Goal: Find specific page/section: Find specific page/section

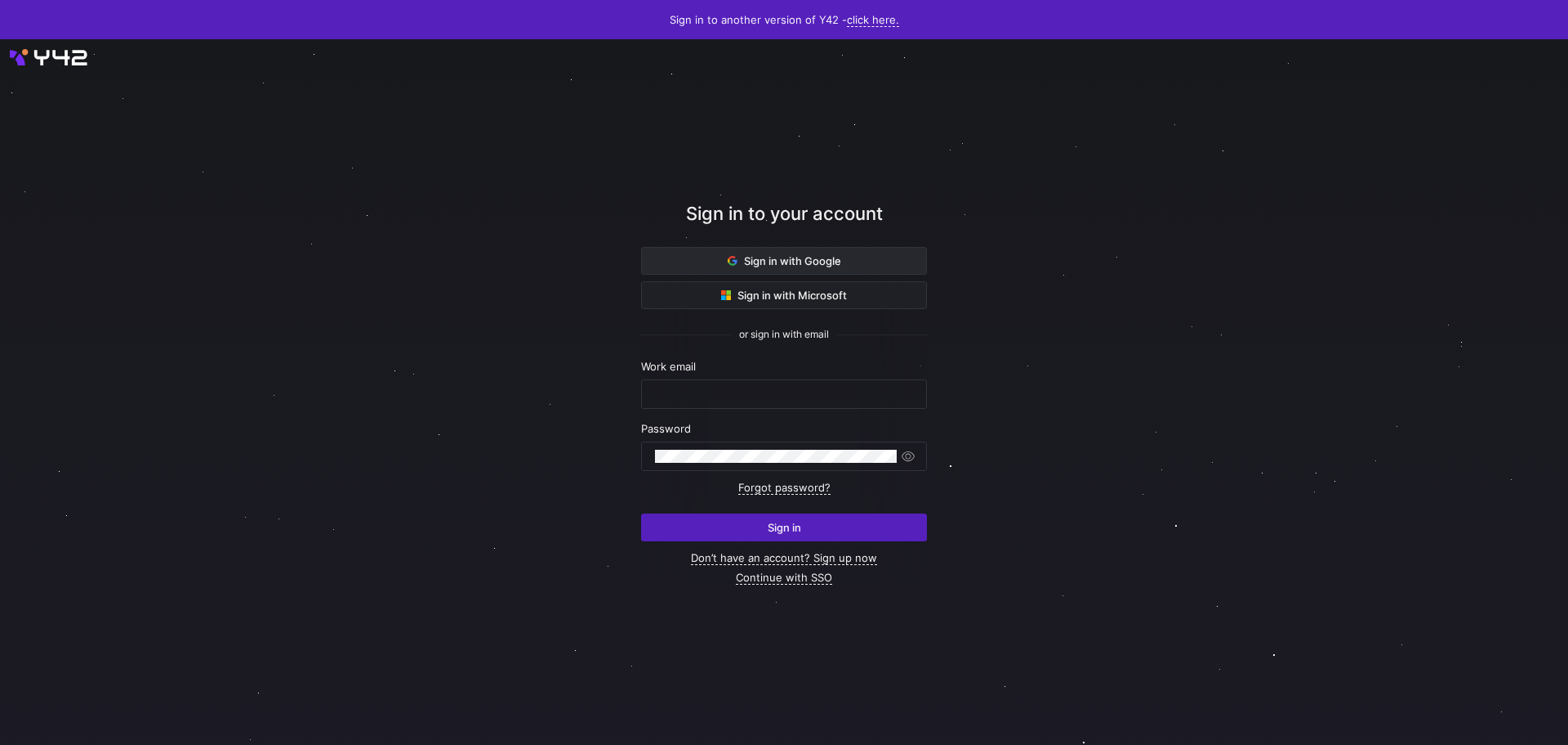
click at [783, 252] on span at bounding box center [784, 261] width 284 height 26
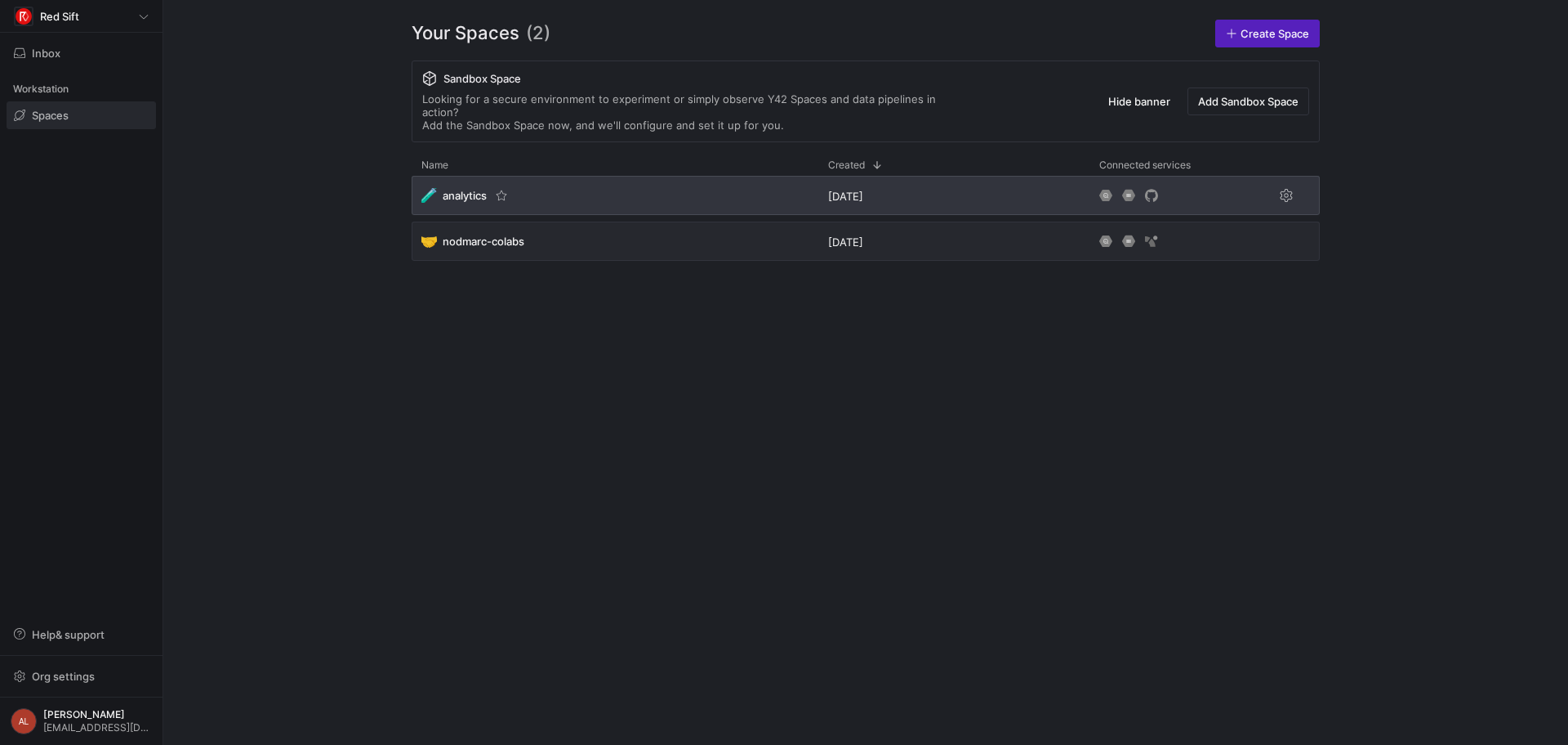
click at [693, 199] on div "🧪 analytics" at bounding box center [615, 196] width 407 height 40
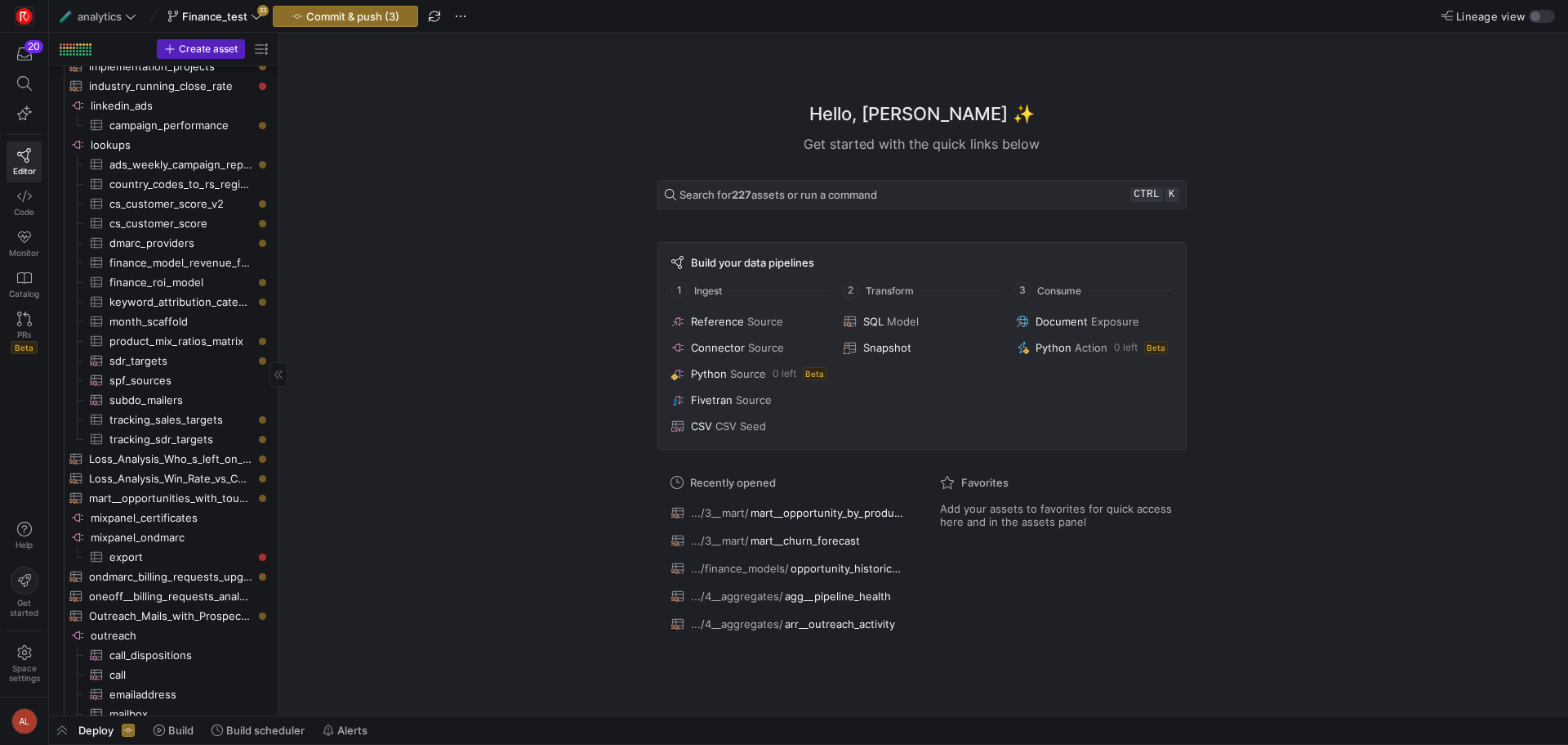
scroll to position [1226, 0]
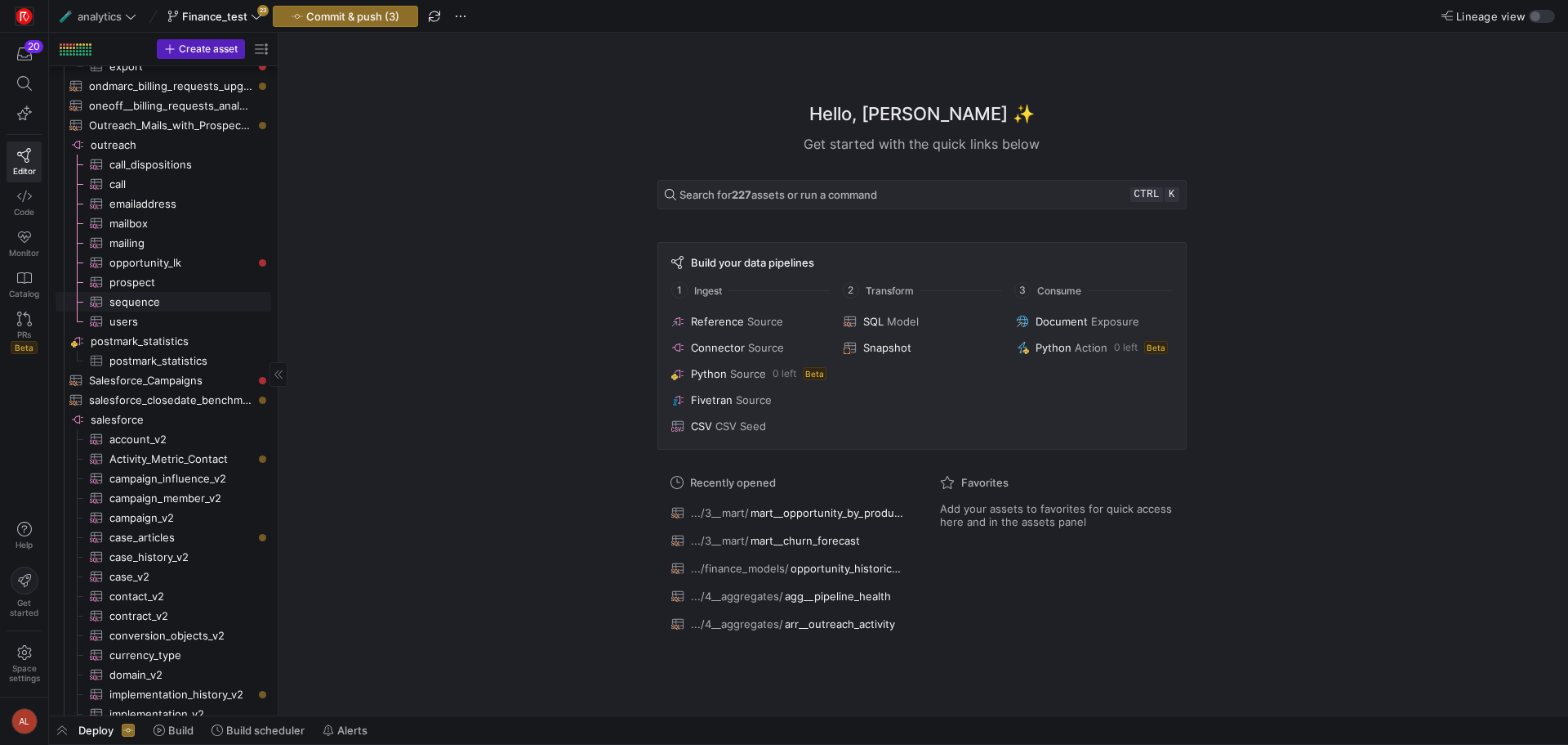
click at [142, 298] on span "sequence​​​​​​​​​" at bounding box center [180, 302] width 143 height 19
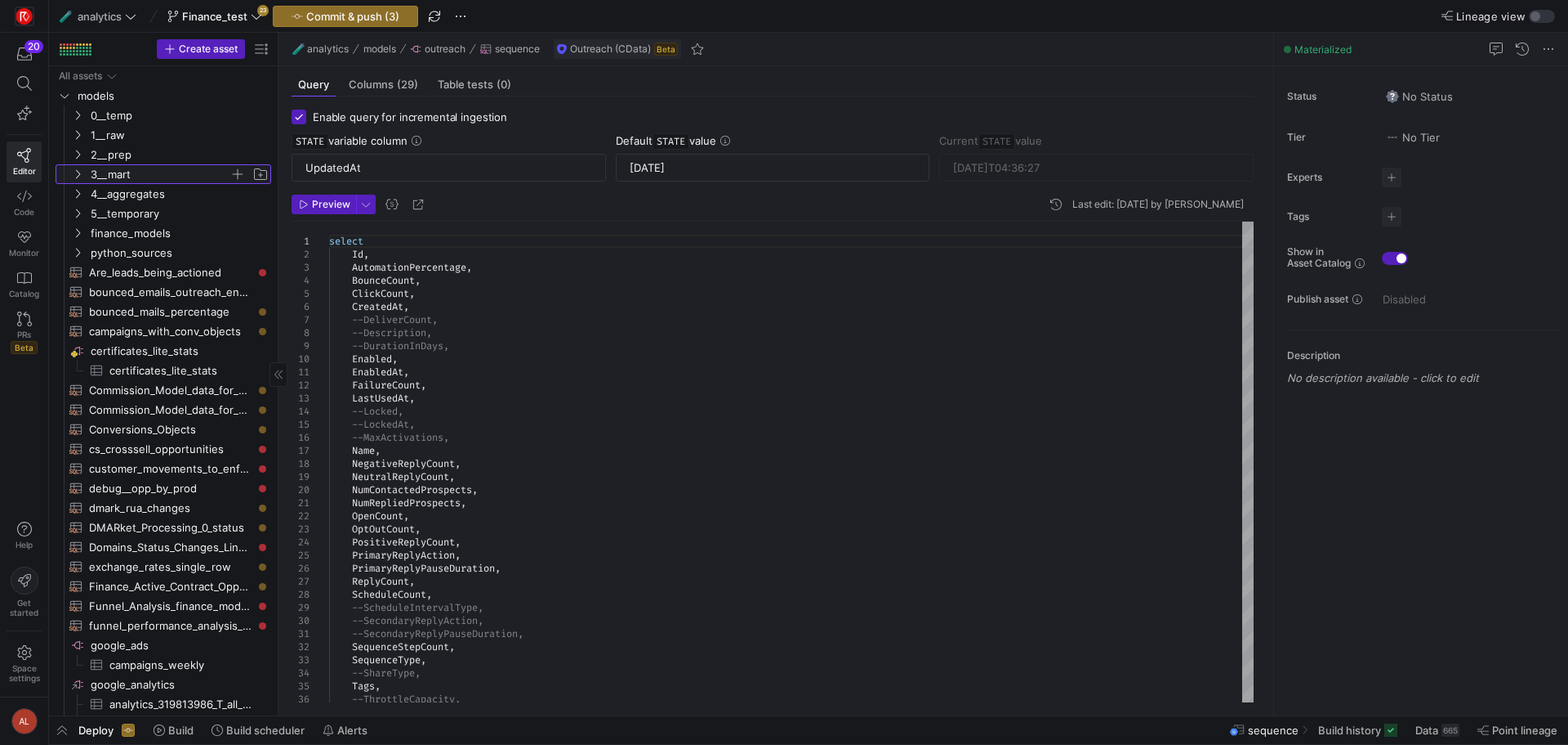
click at [77, 171] on icon "Press SPACE to select this row." at bounding box center [78, 175] width 4 height 9
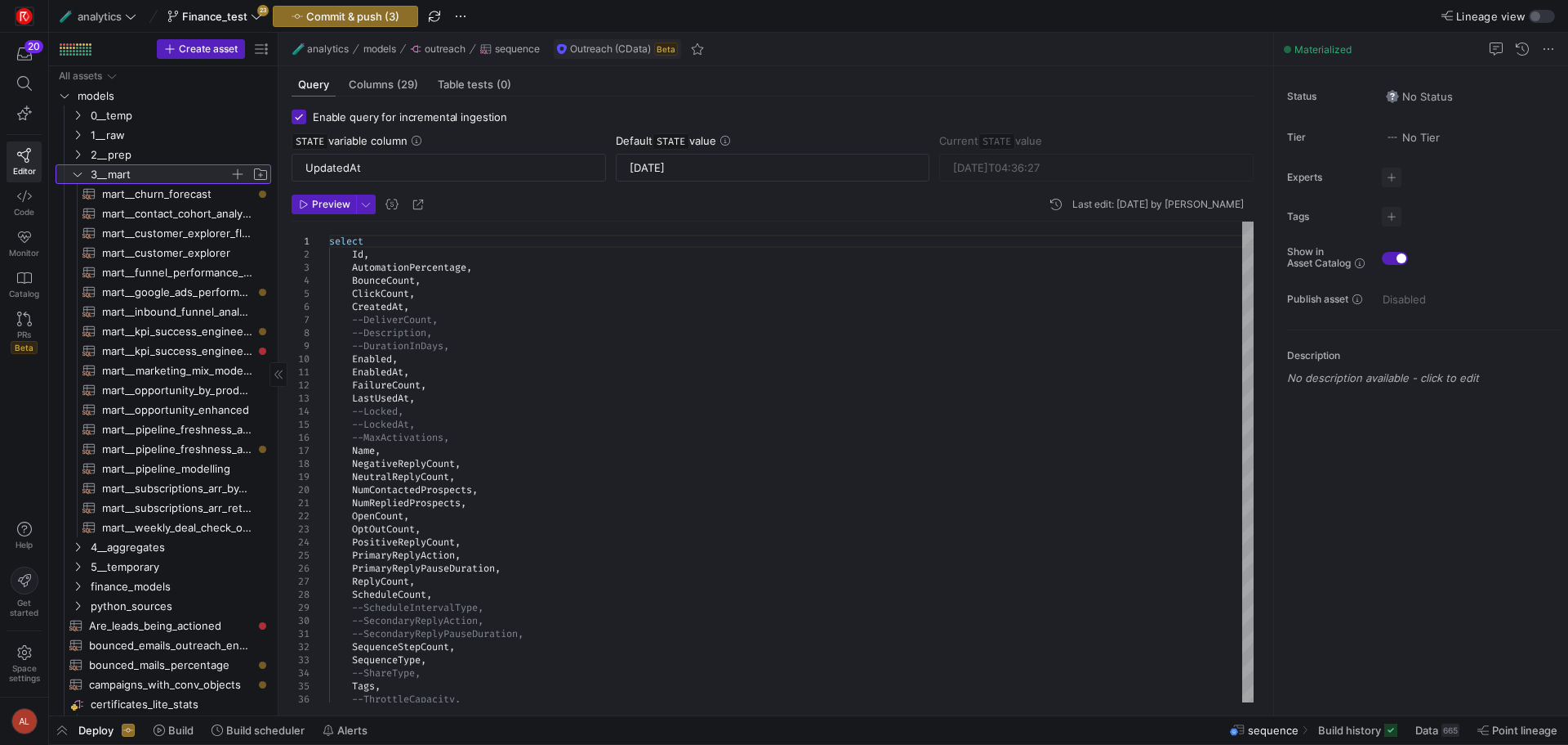
click at [72, 174] on icon at bounding box center [77, 174] width 11 height 9
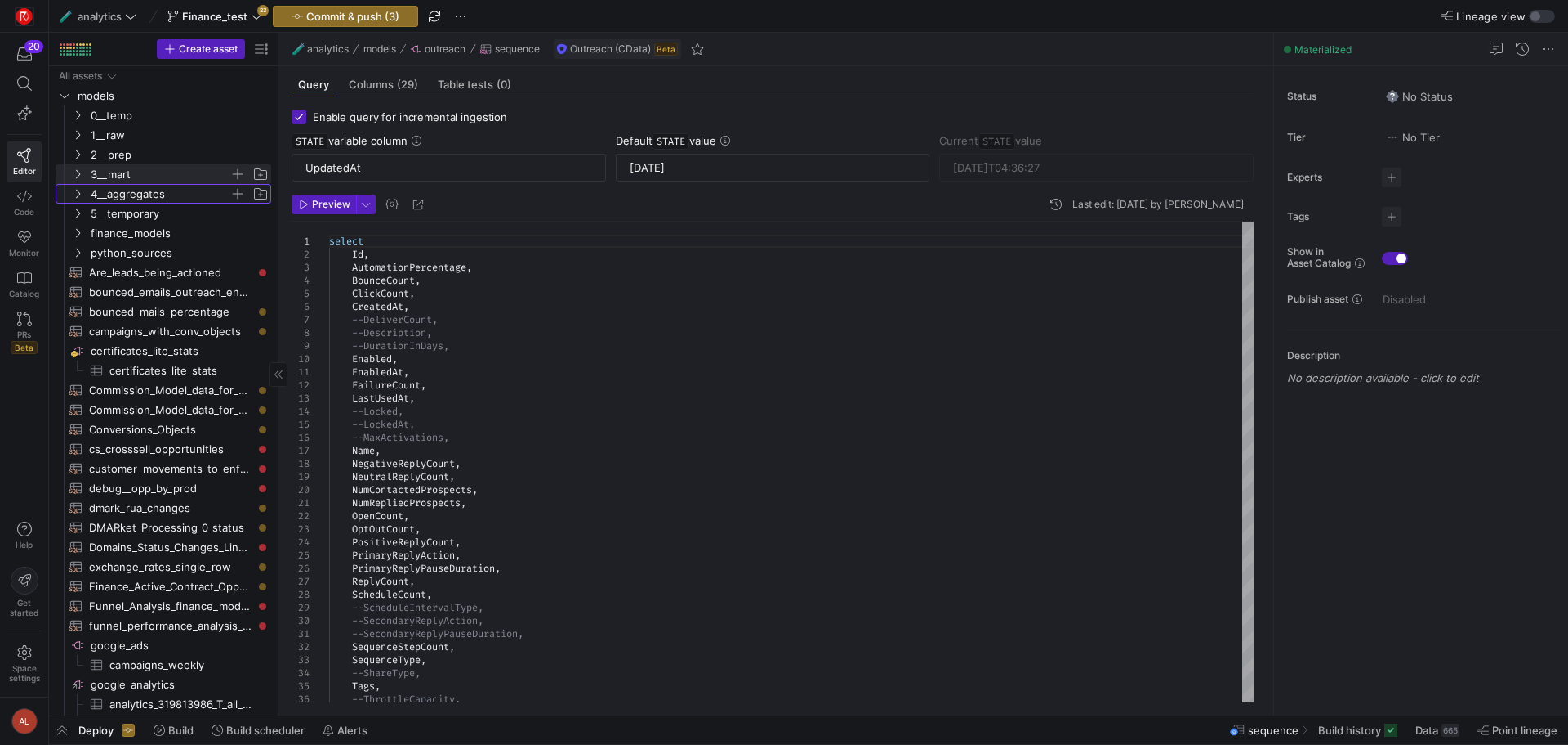
click at [78, 193] on icon "Press SPACE to select this row." at bounding box center [77, 194] width 11 height 9
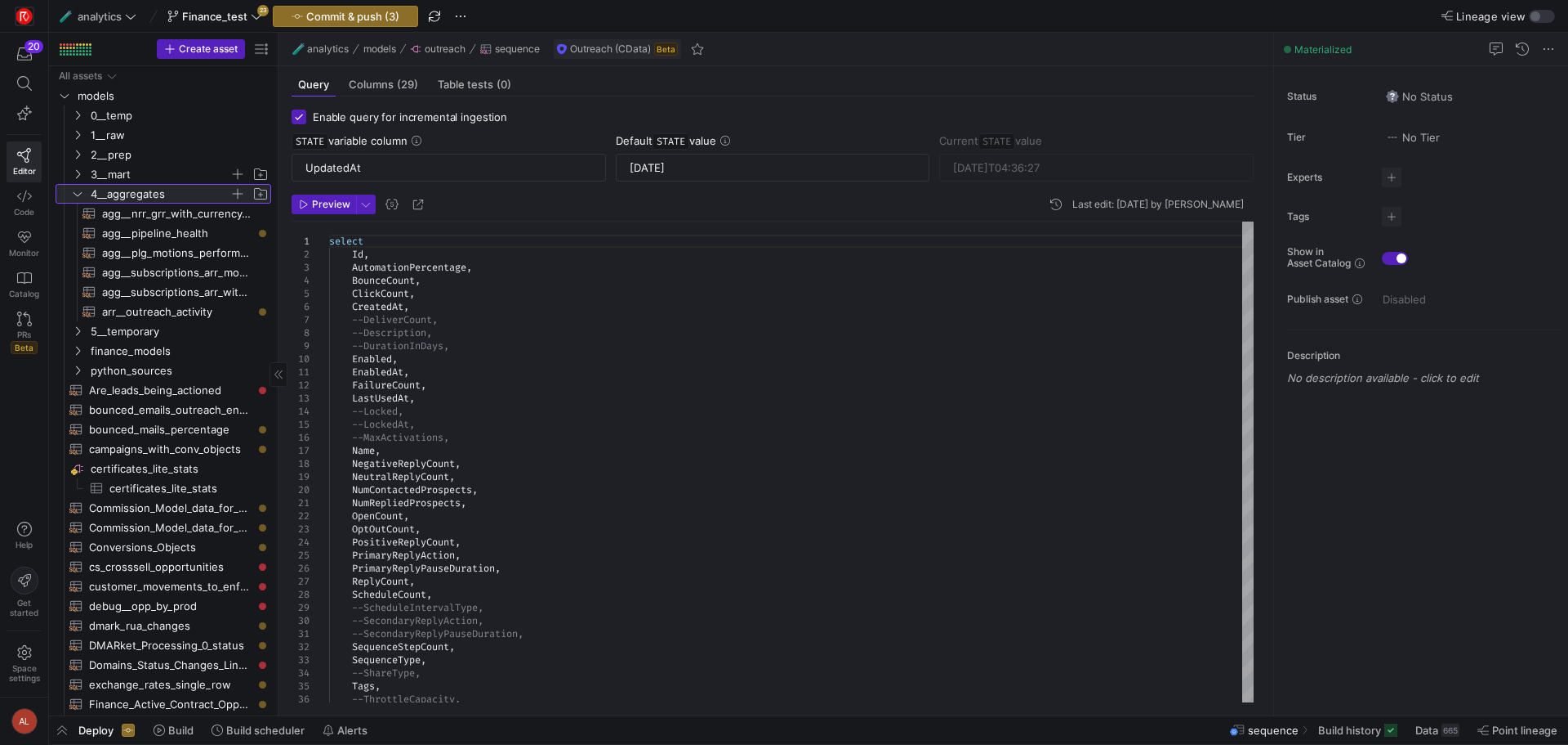
click at [76, 196] on icon at bounding box center [77, 194] width 11 height 9
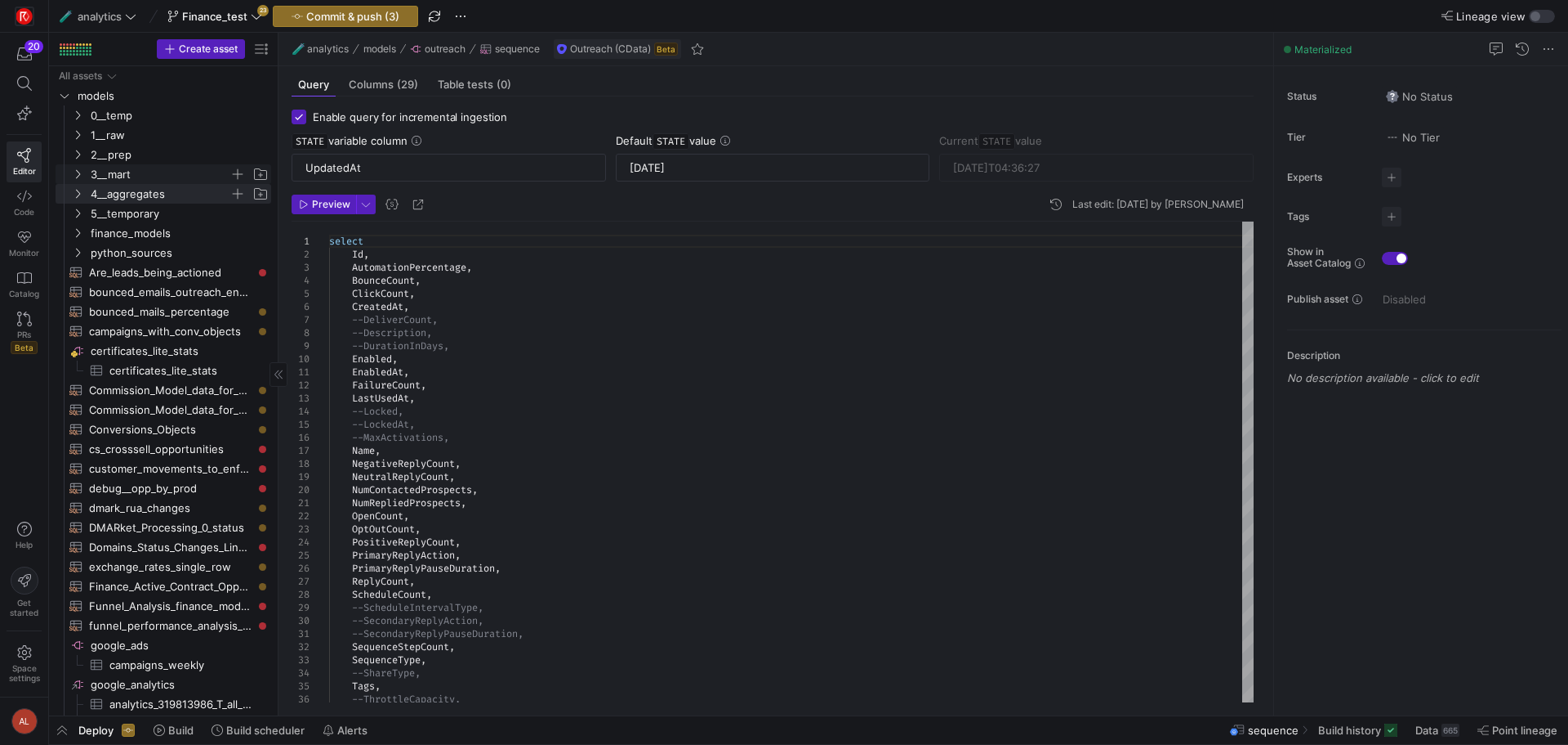
click at [76, 175] on icon "Press SPACE to select this row." at bounding box center [77, 174] width 11 height 9
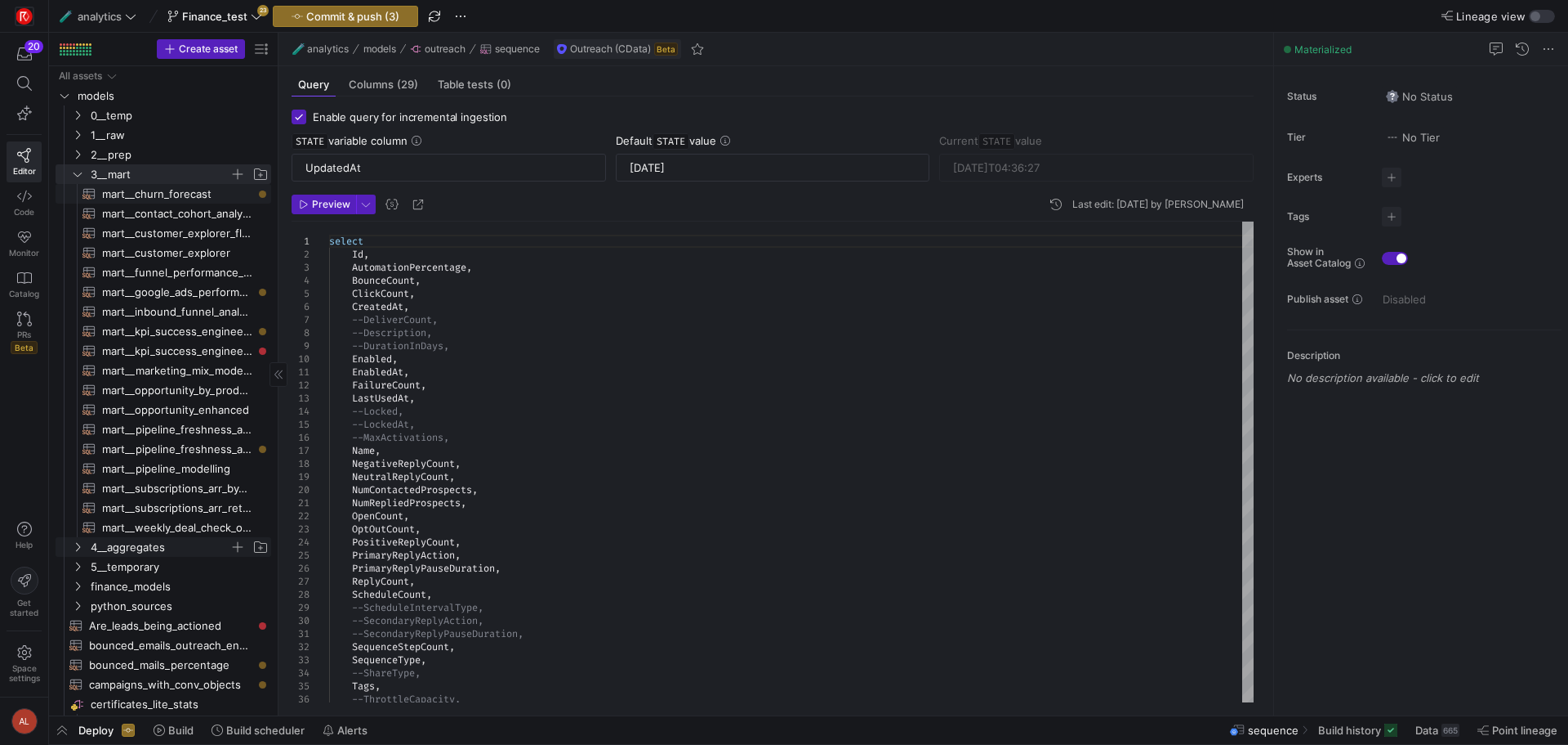
click at [136, 196] on span "mart__churn_forecast​​​​​​​​​​" at bounding box center [178, 194] width 150 height 19
